Goal: Transaction & Acquisition: Book appointment/travel/reservation

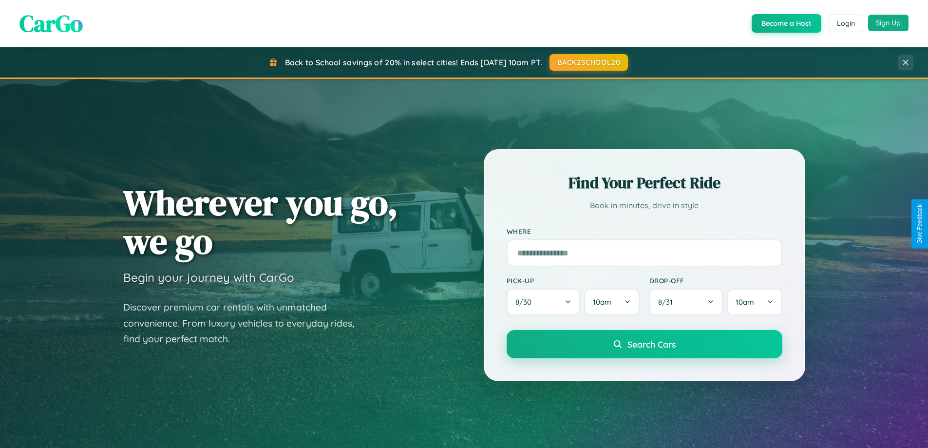
click at [889, 23] on button "Sign Up" at bounding box center [889, 23] width 40 height 17
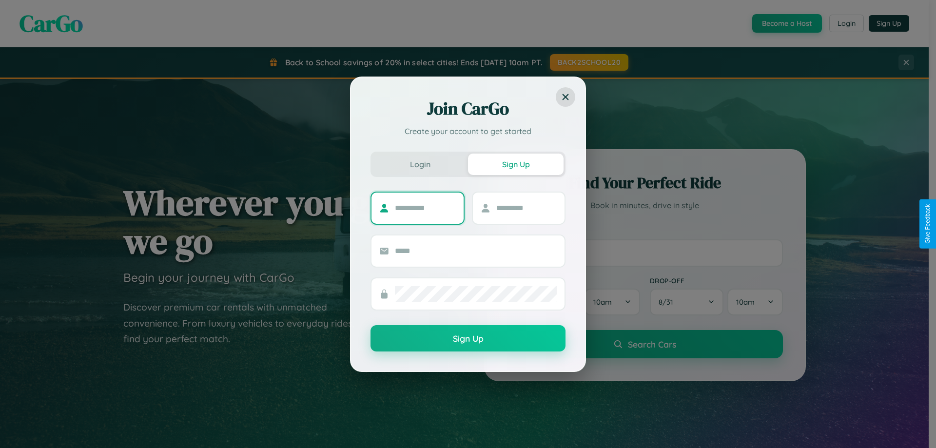
click at [425, 208] on input "text" at bounding box center [425, 208] width 61 height 16
type input "********"
click at [526, 208] on input "text" at bounding box center [526, 208] width 61 height 16
type input "*****"
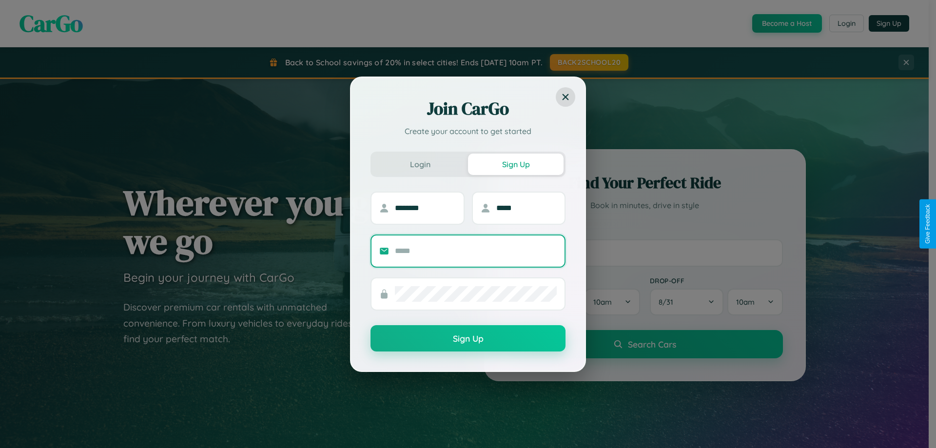
click at [476, 251] on input "text" at bounding box center [476, 251] width 162 height 16
type input "**********"
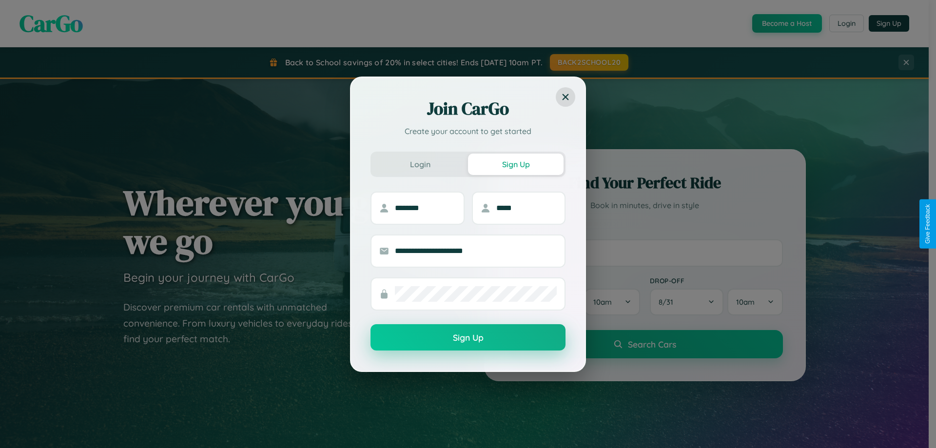
click at [468, 338] on button "Sign Up" at bounding box center [467, 337] width 195 height 26
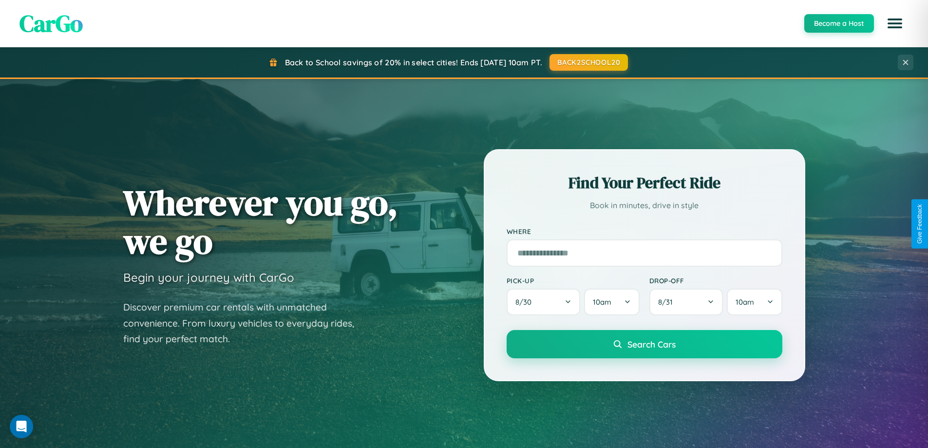
scroll to position [671, 0]
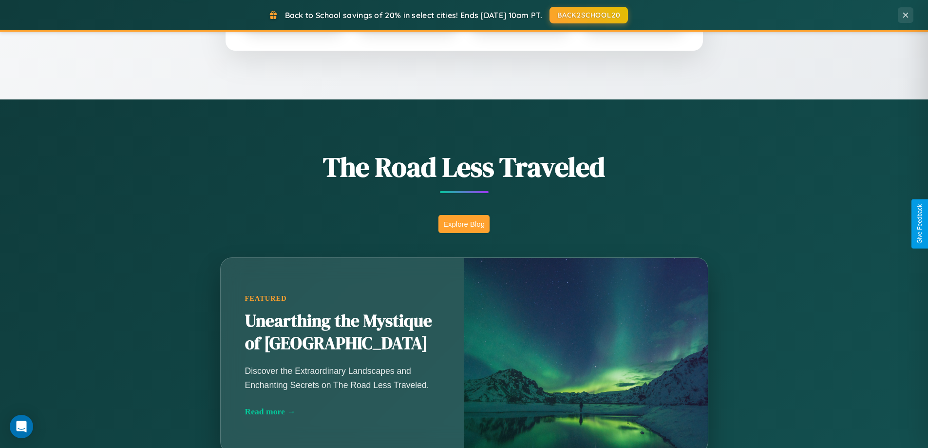
click at [464, 224] on button "Explore Blog" at bounding box center [464, 224] width 51 height 18
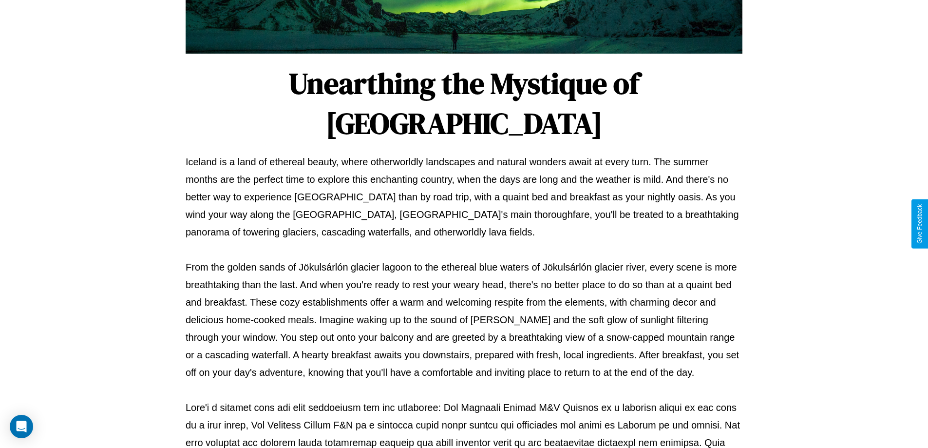
scroll to position [315, 0]
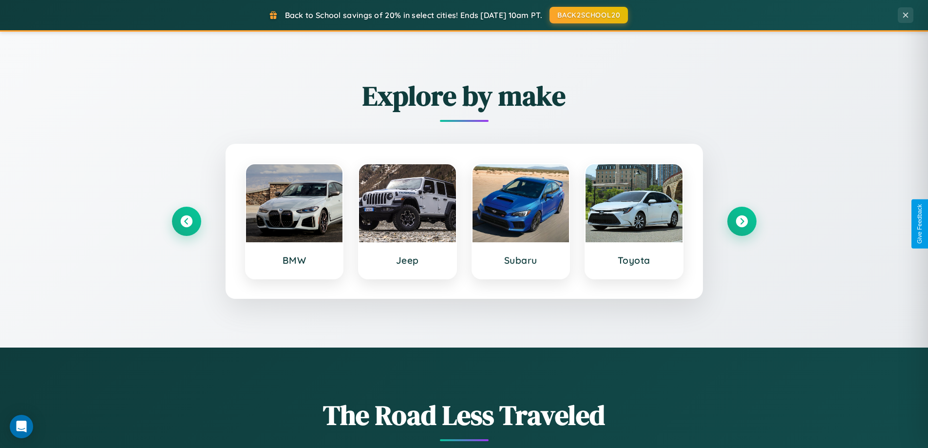
scroll to position [420, 0]
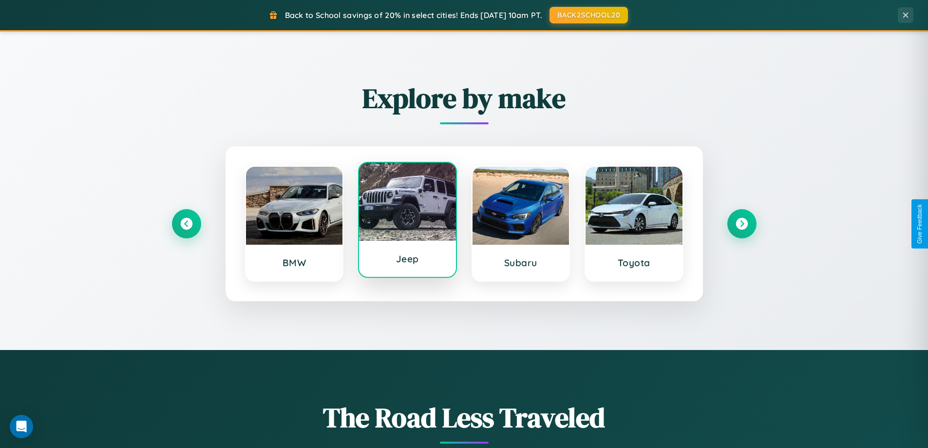
click at [407, 220] on div at bounding box center [407, 202] width 97 height 78
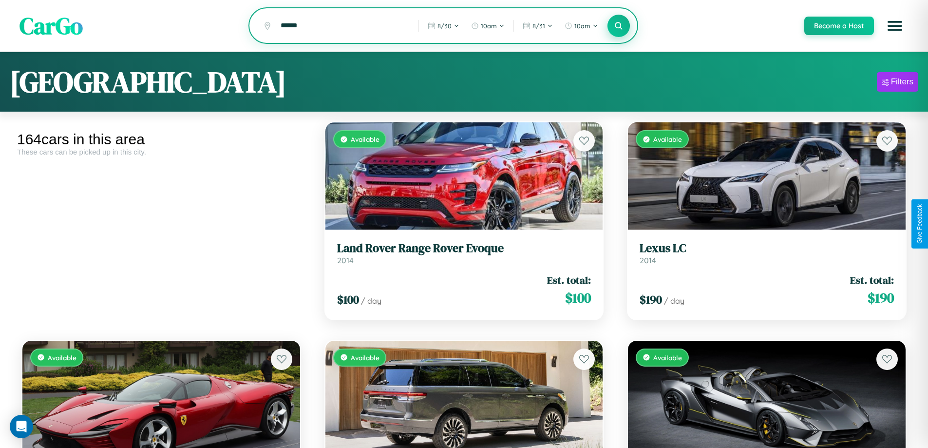
click at [618, 26] on icon at bounding box center [619, 25] width 9 height 9
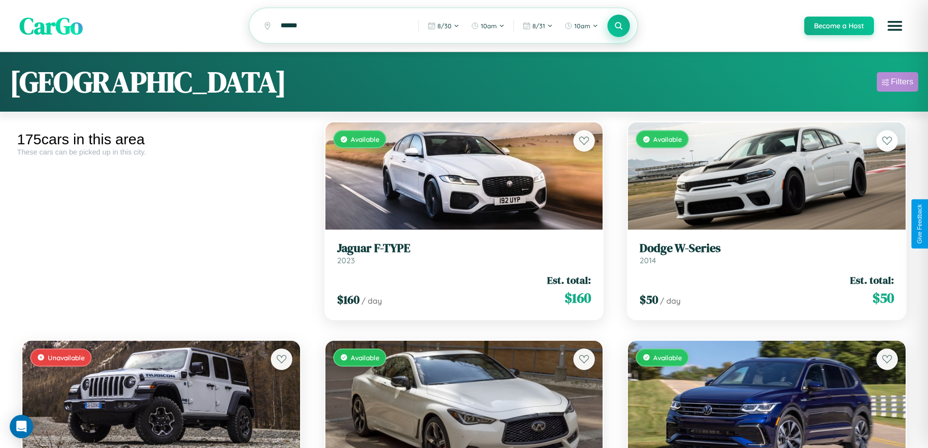
click at [898, 83] on div "Filters" at bounding box center [902, 82] width 22 height 10
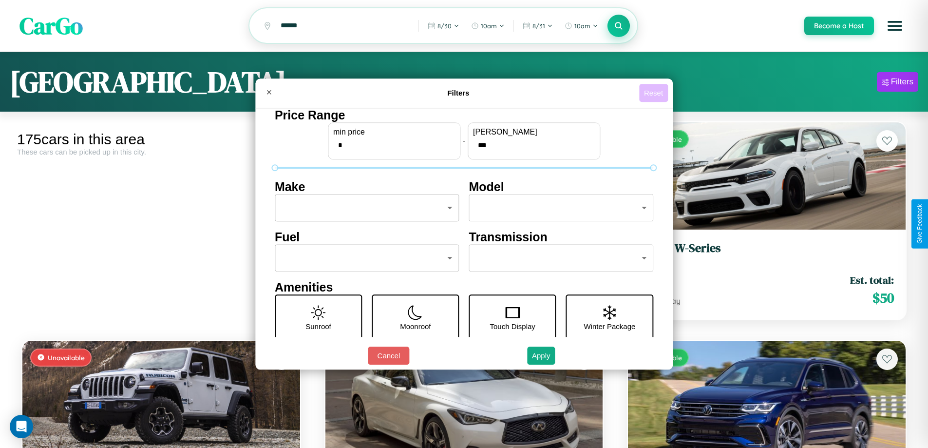
click at [655, 93] on button "Reset" at bounding box center [653, 93] width 29 height 18
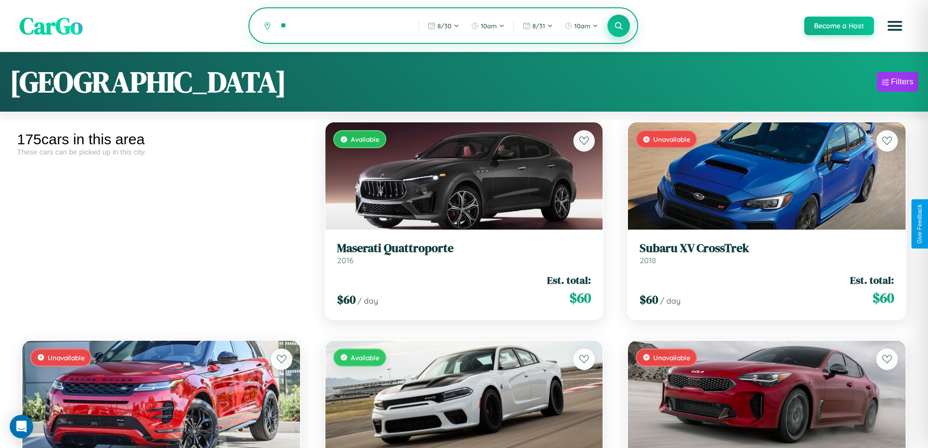
type input "*"
type input "********"
click at [618, 26] on icon at bounding box center [619, 25] width 9 height 9
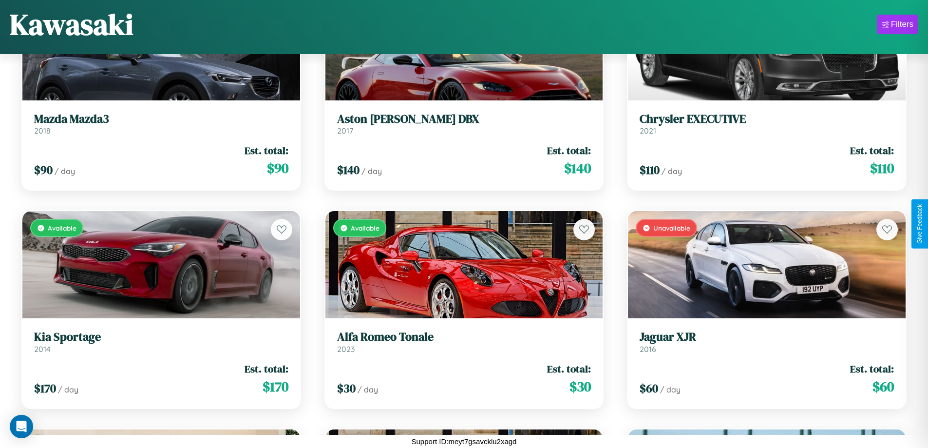
scroll to position [9740, 0]
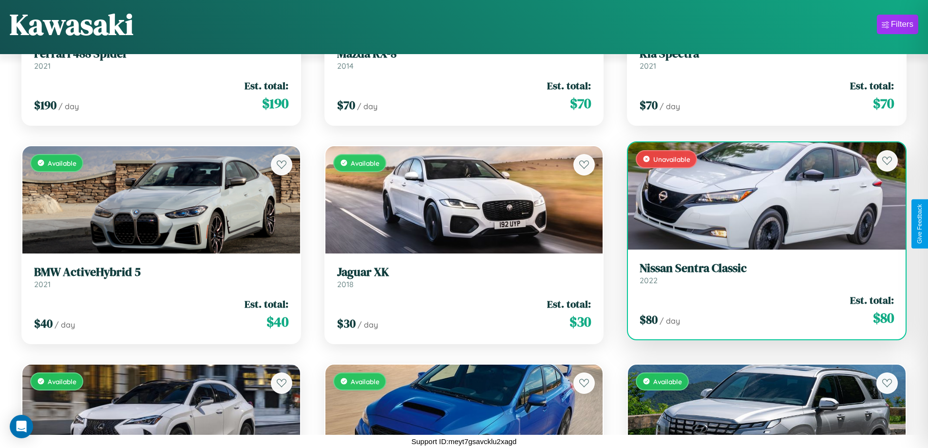
click at [761, 195] on div "Unavailable" at bounding box center [767, 195] width 278 height 107
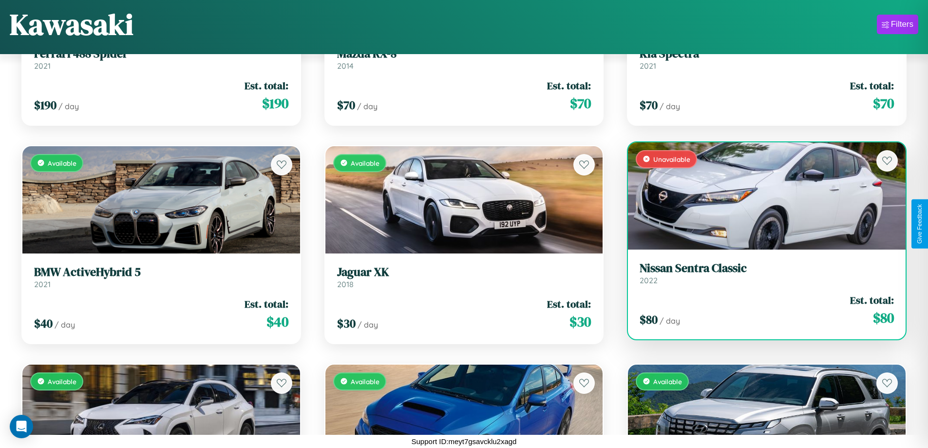
click at [761, 195] on div "Unavailable" at bounding box center [767, 195] width 278 height 107
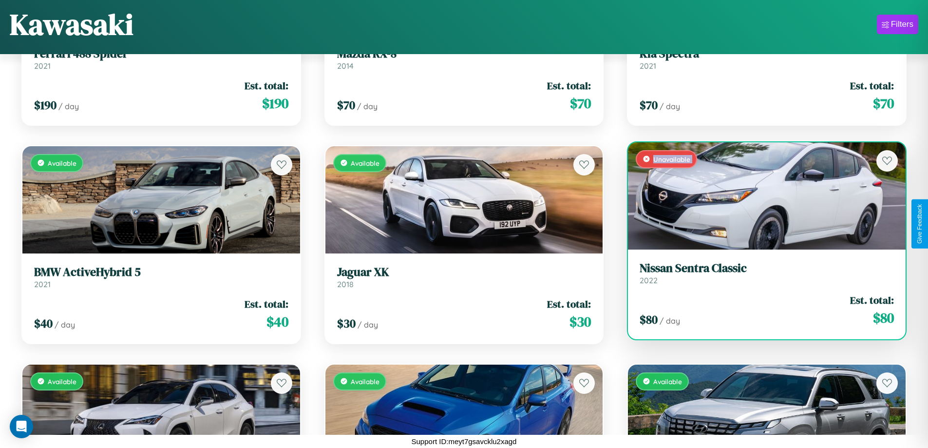
click at [761, 195] on div "Unavailable" at bounding box center [767, 195] width 278 height 107
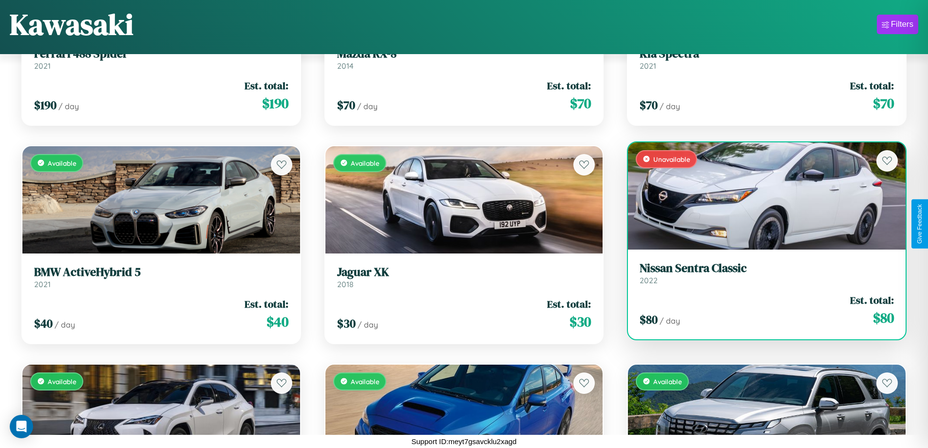
click at [761, 195] on div "Unavailable" at bounding box center [767, 195] width 278 height 107
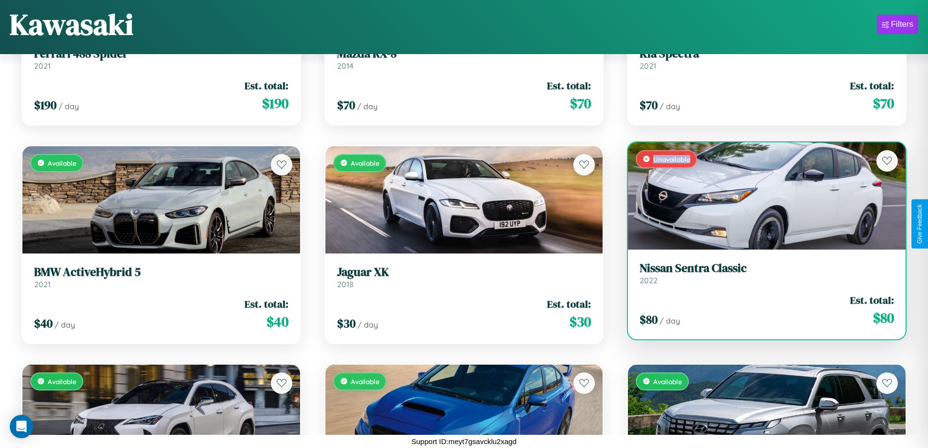
click at [761, 195] on div "Unavailable" at bounding box center [767, 195] width 278 height 107
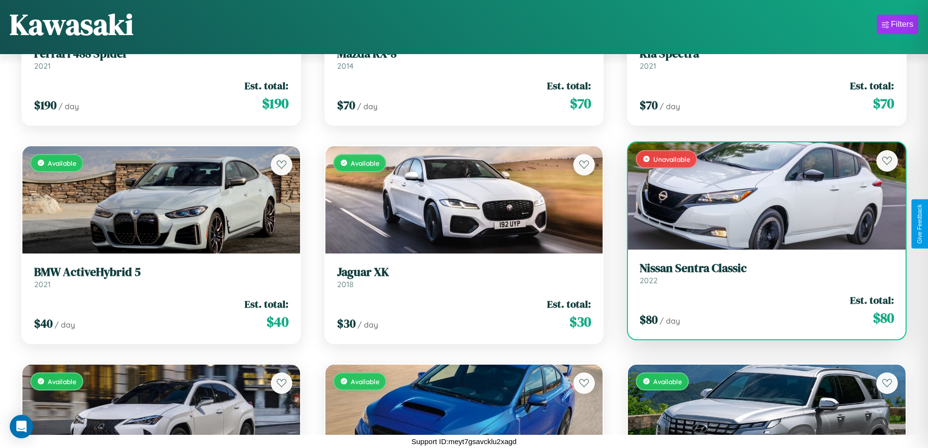
click at [761, 273] on h3 "Nissan Sentra Classic" at bounding box center [767, 268] width 254 height 14
